Goal: Check status

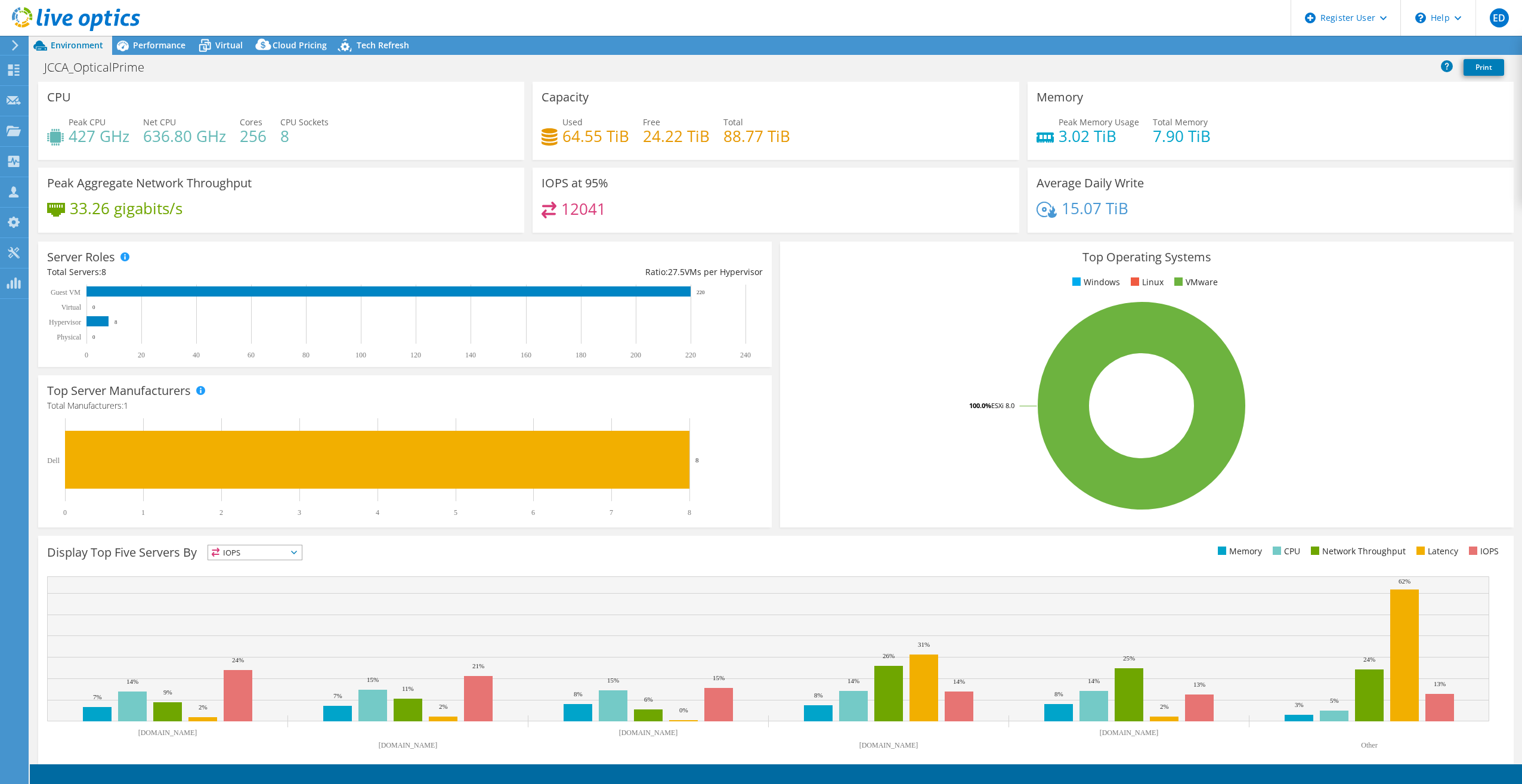
select select "USD"
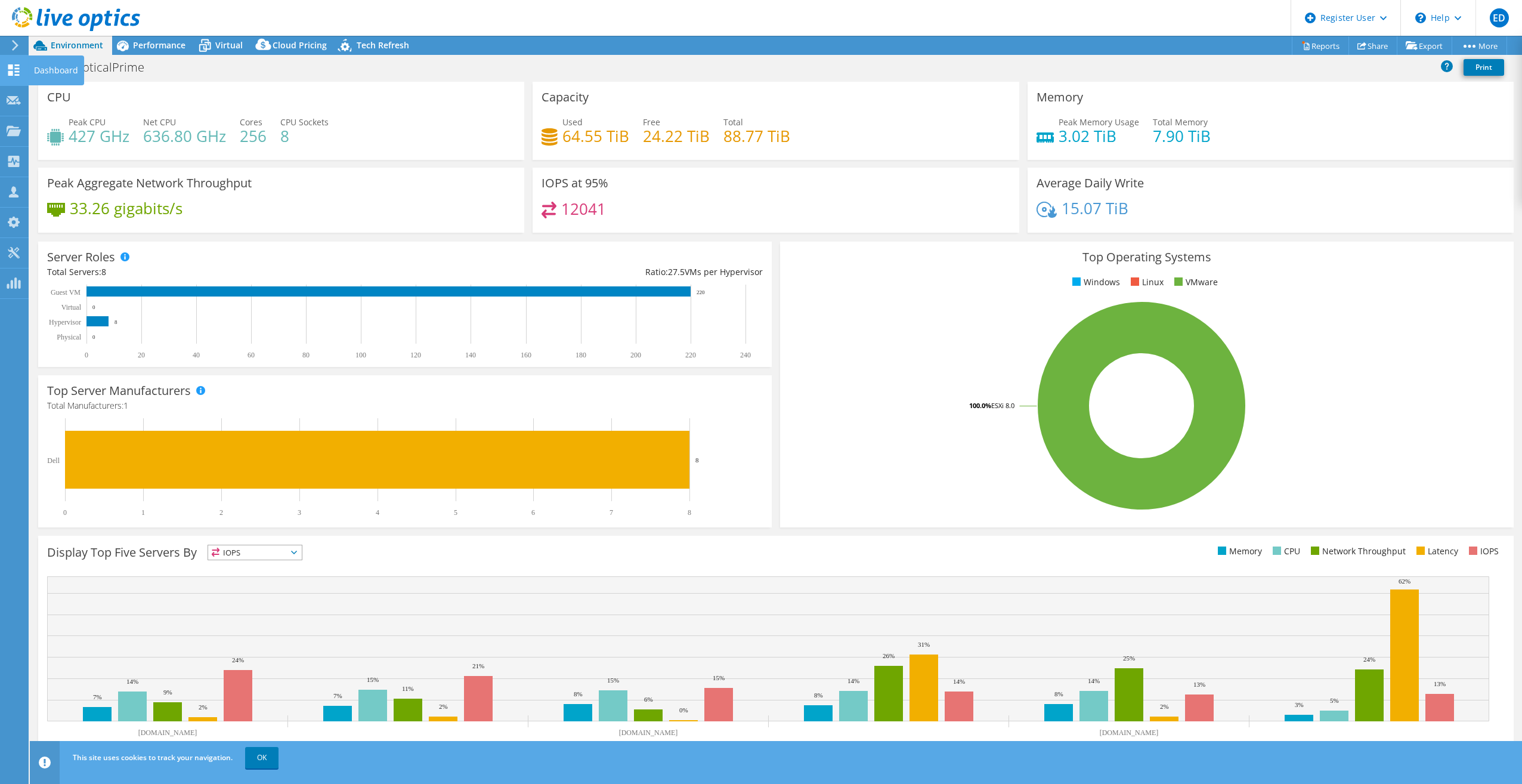
click at [15, 74] on use at bounding box center [13, 70] width 11 height 11
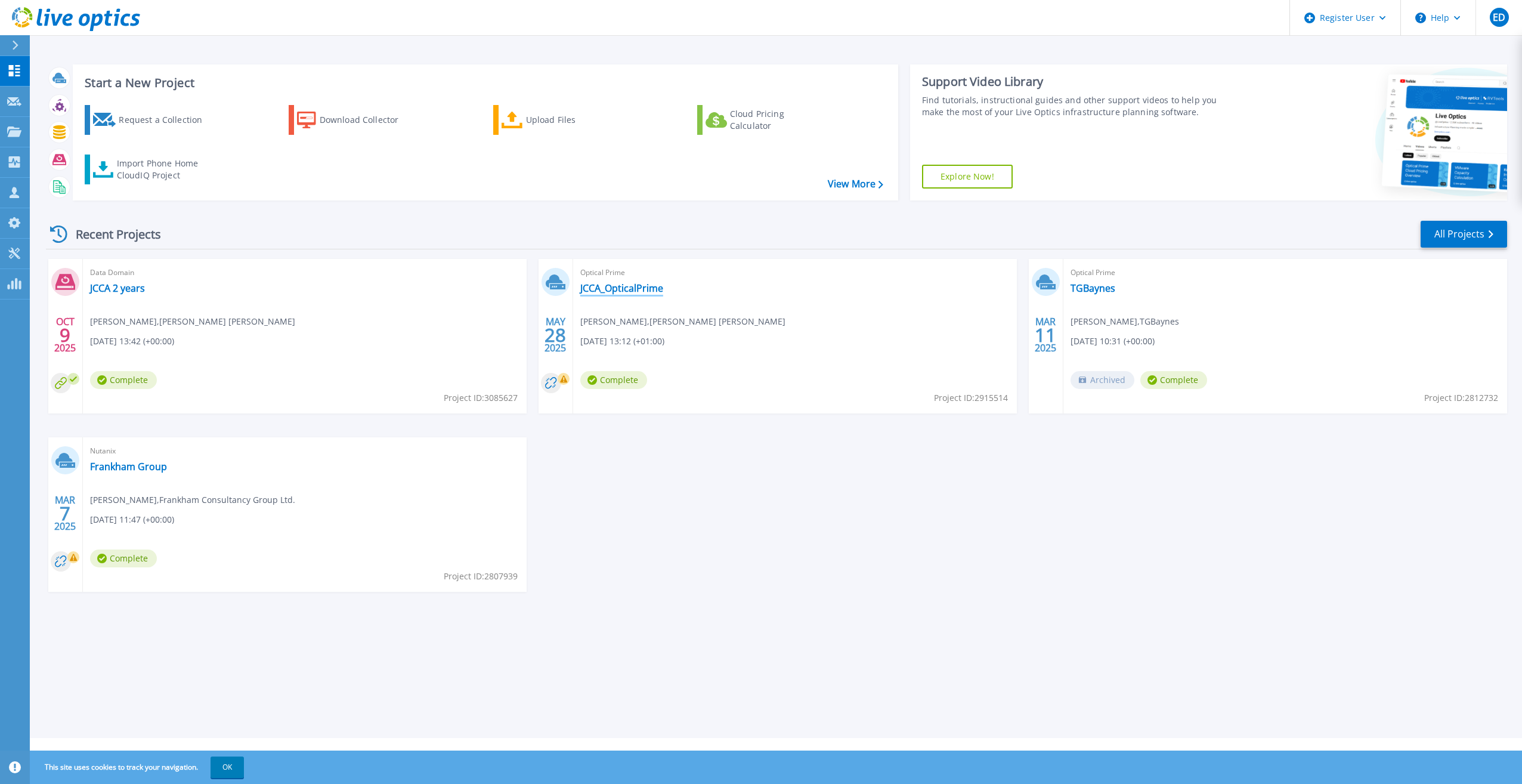
click at [654, 290] on link "JCCA_OpticalPrime" at bounding box center [621, 288] width 83 height 12
